Goal: Check status: Check status

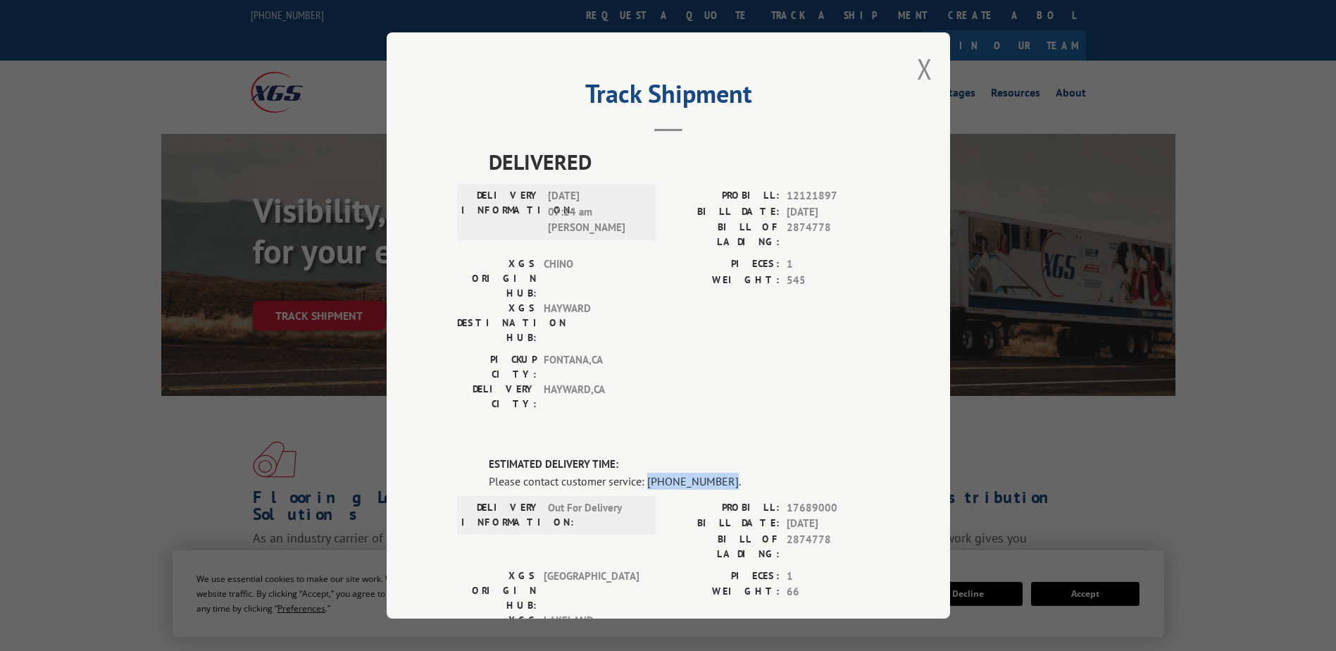
drag, startPoint x: 641, startPoint y: 401, endPoint x: 712, endPoint y: 401, distance: 71.1
click at [714, 472] on div "Please contact customer service: [PHONE_NUMBER]." at bounding box center [684, 480] width 391 height 17
copy div "[PHONE_NUMBER]"
click at [794, 532] on span "2874778" at bounding box center [833, 547] width 93 height 30
click at [789, 532] on span "2874778" at bounding box center [833, 547] width 93 height 30
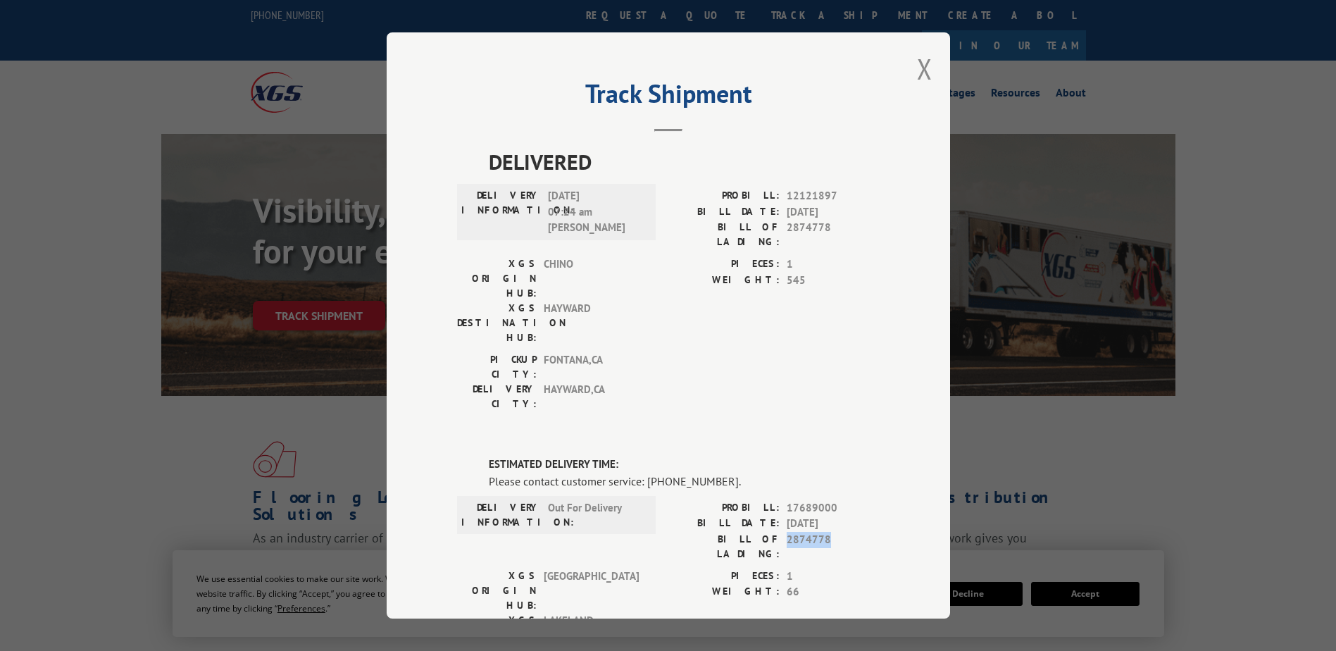
click at [789, 532] on span "2874778" at bounding box center [833, 547] width 93 height 30
copy span "2874778"
click at [922, 70] on button "Close modal" at bounding box center [924, 68] width 15 height 37
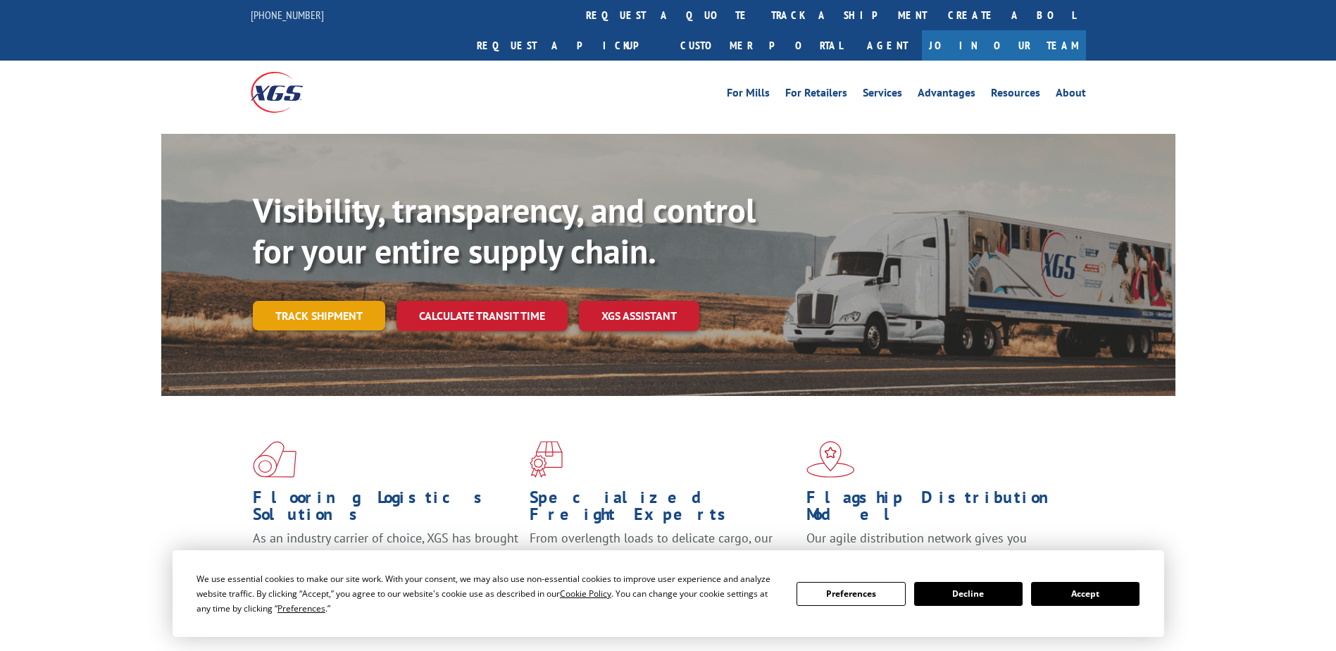
click at [327, 301] on link "Track shipment" at bounding box center [319, 316] width 132 height 30
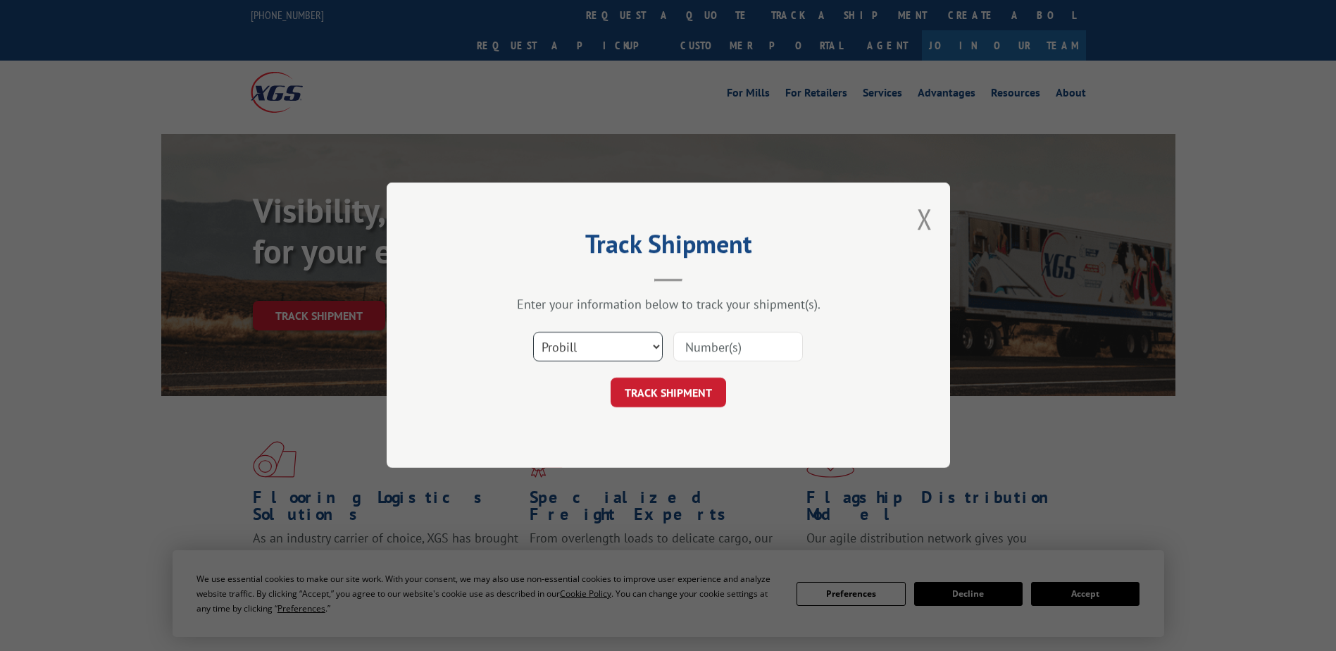
click at [565, 350] on select "Select category... Probill BOL PO" at bounding box center [598, 347] width 130 height 30
select select "bol"
click at [533, 332] on select "Select category... Probill BOL PO" at bounding box center [598, 347] width 130 height 30
paste input "2874778"
type input "2874778"
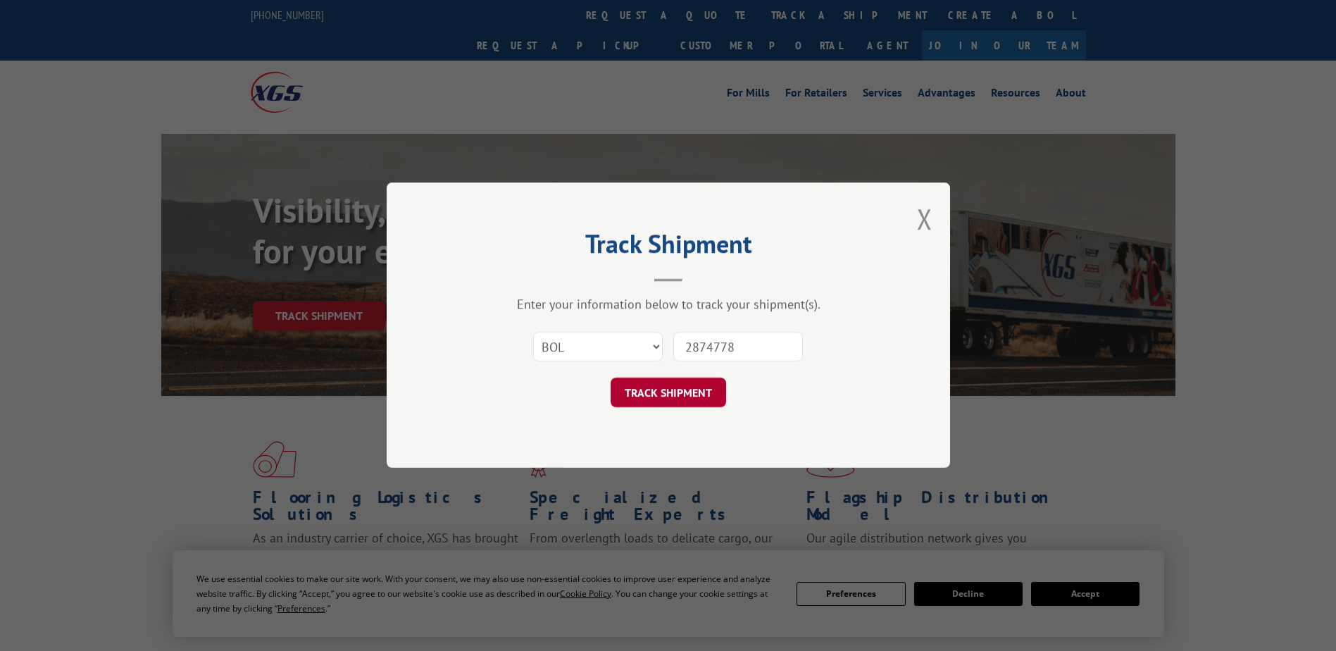
click at [670, 406] on button "TRACK SHIPMENT" at bounding box center [667, 393] width 115 height 30
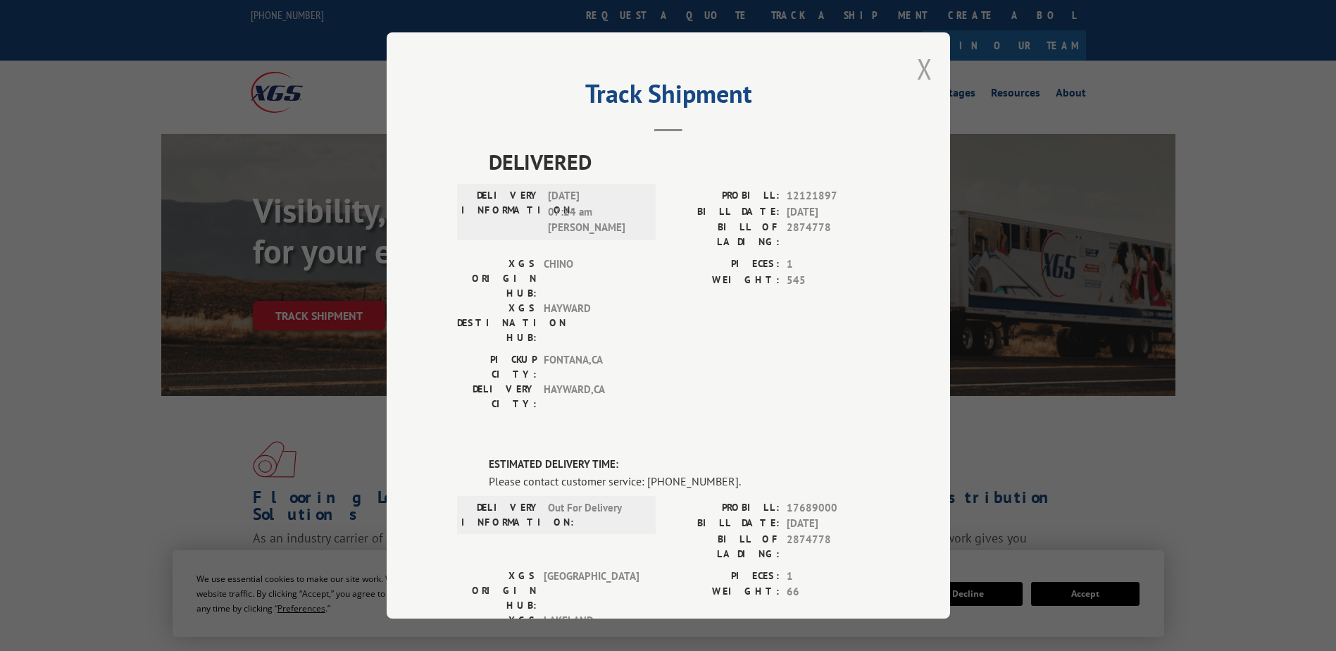
click at [920, 73] on button "Close modal" at bounding box center [924, 68] width 15 height 37
